Goal: Information Seeking & Learning: Learn about a topic

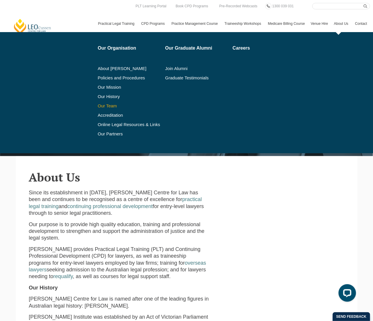
click at [105, 105] on link "Our Team" at bounding box center [129, 106] width 63 height 5
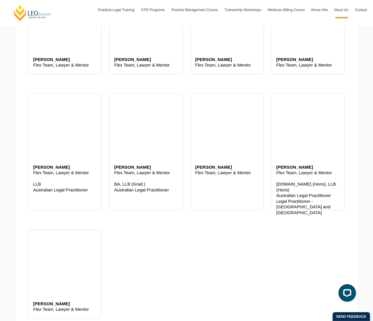
scroll to position [1427, 0]
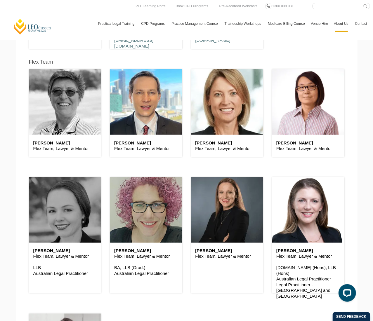
click at [69, 88] on header at bounding box center [65, 102] width 72 height 66
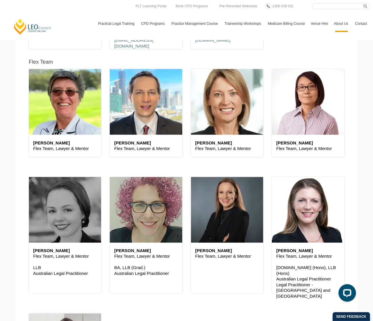
click at [50, 146] on p "Flex Team, Lawyer & Mentor" at bounding box center [65, 149] width 64 height 6
click at [52, 146] on p "Flex Team, Lawyer & Mentor" at bounding box center [65, 149] width 64 height 6
